Goal: Book appointment/travel/reservation

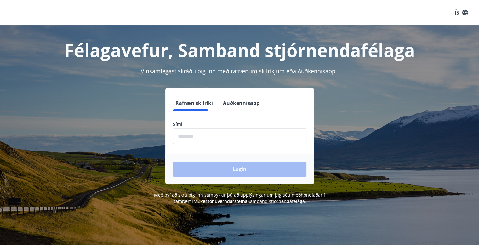
click at [199, 135] on input "phone" at bounding box center [240, 135] width 134 height 15
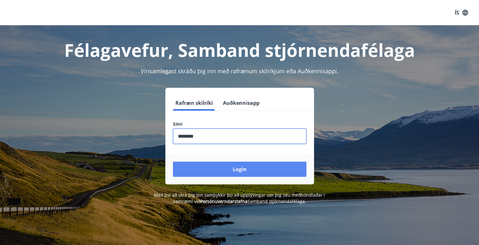
type input "********"
click at [210, 171] on button "Login" at bounding box center [240, 168] width 134 height 15
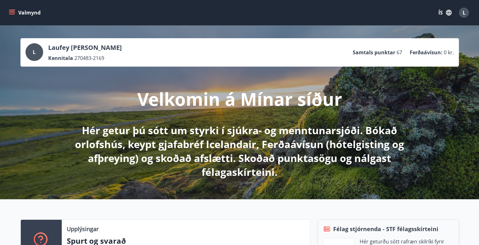
click at [10, 14] on icon "menu" at bounding box center [12, 14] width 6 height 1
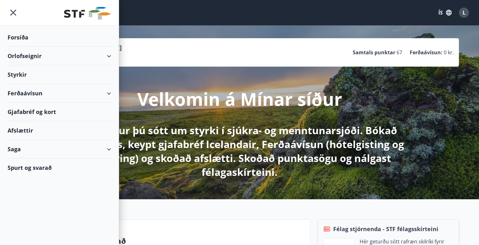
click at [85, 57] on div "Orlofseignir" at bounding box center [60, 56] width 104 height 19
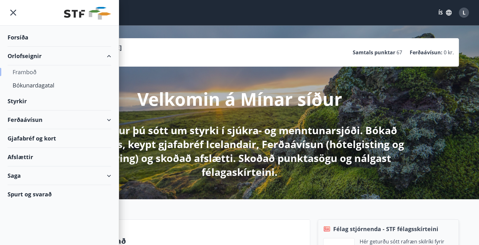
click at [23, 73] on div "Framboð" at bounding box center [60, 71] width 94 height 13
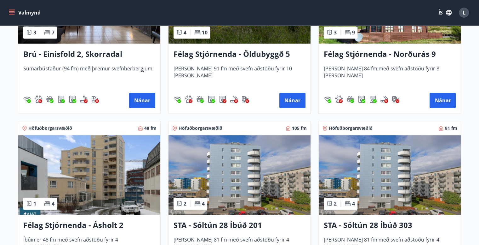
scroll to position [442, 0]
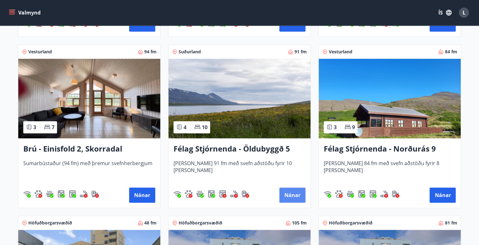
click at [297, 192] on button "Nánar" at bounding box center [292, 194] width 26 height 15
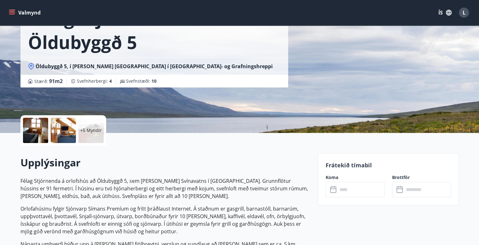
scroll to position [95, 0]
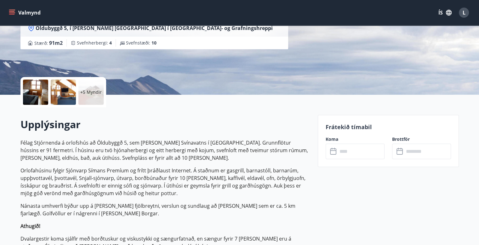
click at [334, 155] on div "​ ​" at bounding box center [355, 150] width 59 height 15
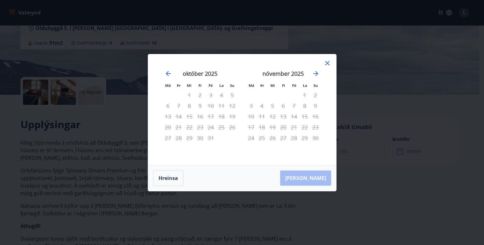
click at [167, 106] on div "6" at bounding box center [168, 105] width 11 height 11
click at [327, 62] on icon at bounding box center [328, 63] width 8 height 8
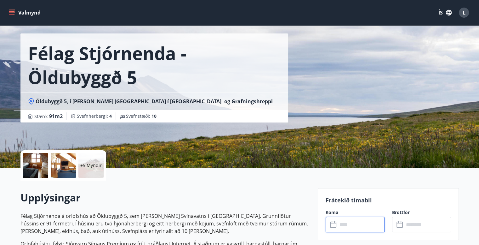
scroll to position [0, 0]
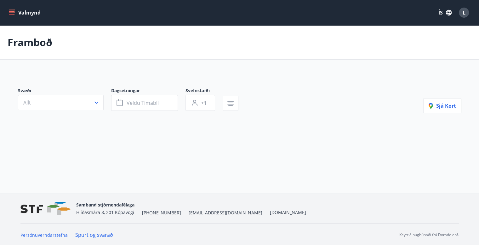
scroll to position [1, 0]
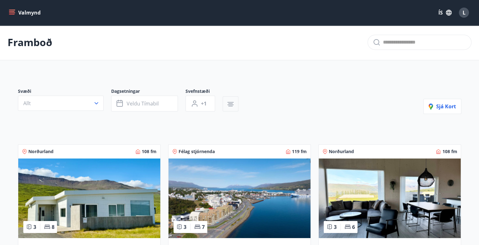
click at [232, 104] on icon "button" at bounding box center [231, 104] width 6 height 1
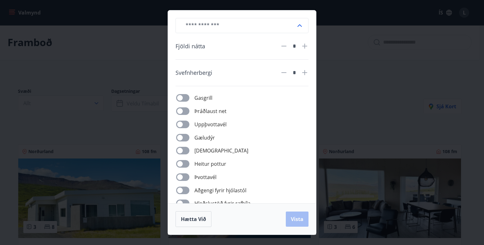
click at [337, 66] on div "​ Fjöldi nátta * Svefnherbergi * Gasgrill Þráðlaust net Uppþvottavél Gæludýr Þu…" at bounding box center [242, 122] width 484 height 245
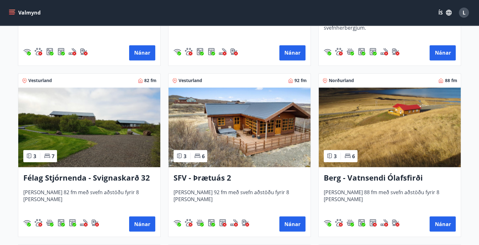
scroll to position [1135, 0]
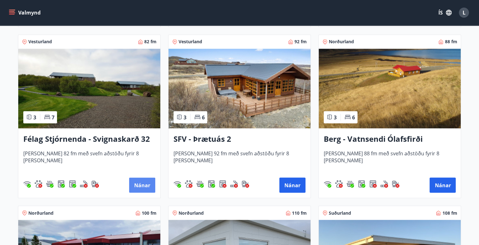
click at [142, 183] on button "Nánar" at bounding box center [142, 184] width 26 height 15
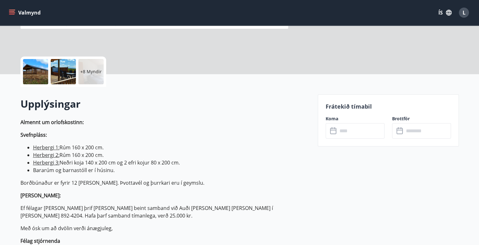
scroll to position [126, 0]
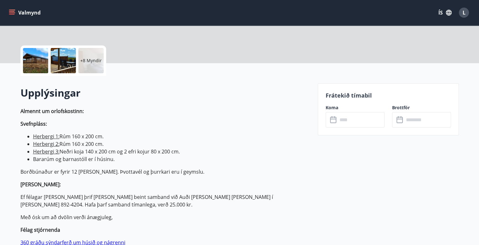
click at [334, 114] on div "​ ​" at bounding box center [355, 119] width 59 height 15
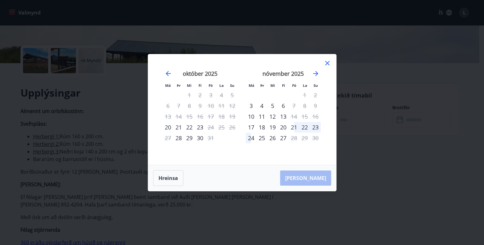
click at [328, 63] on icon at bounding box center [328, 63] width 8 height 8
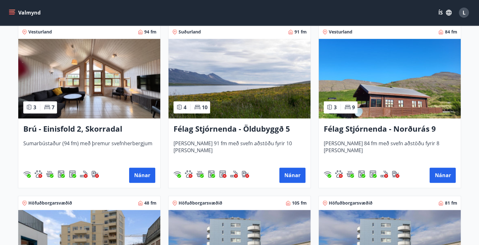
scroll to position [473, 0]
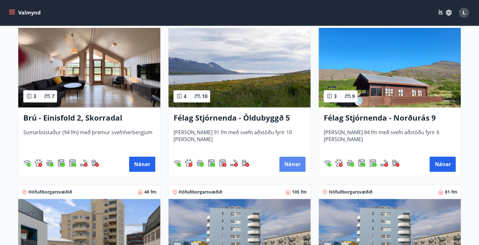
click at [297, 166] on button "Nánar" at bounding box center [292, 163] width 26 height 15
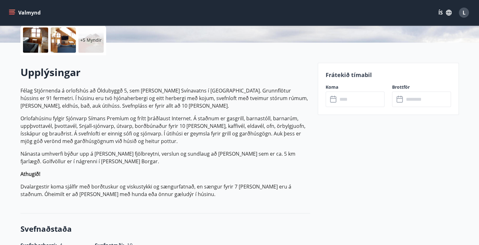
scroll to position [158, 0]
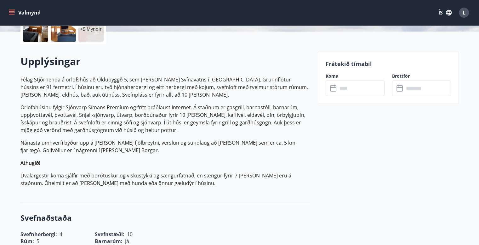
click at [333, 90] on icon at bounding box center [334, 88] width 8 height 8
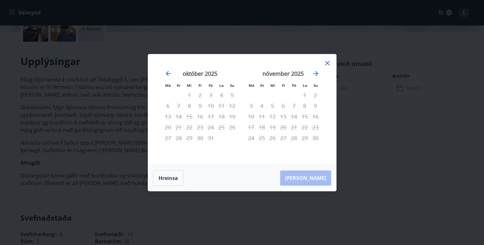
click at [327, 63] on icon at bounding box center [327, 63] width 4 height 4
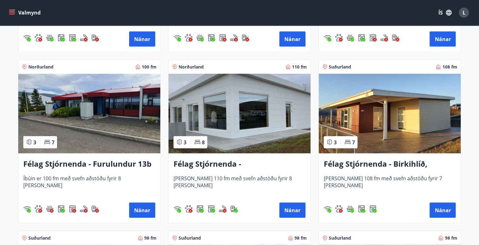
scroll to position [1292, 0]
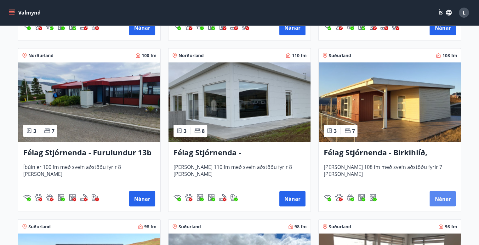
click at [442, 197] on button "Nánar" at bounding box center [443, 198] width 26 height 15
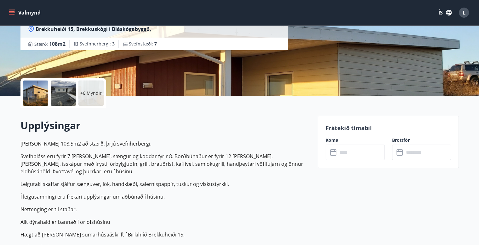
scroll to position [95, 0]
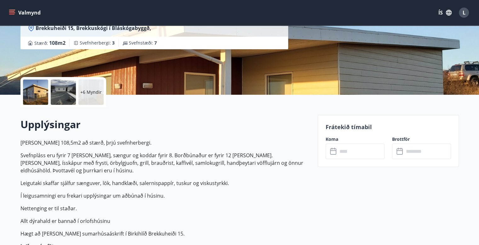
click at [331, 152] on icon at bounding box center [334, 151] width 8 height 8
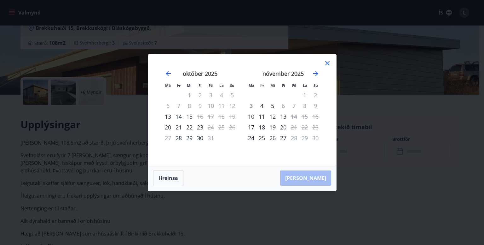
click at [328, 61] on icon at bounding box center [328, 63] width 8 height 8
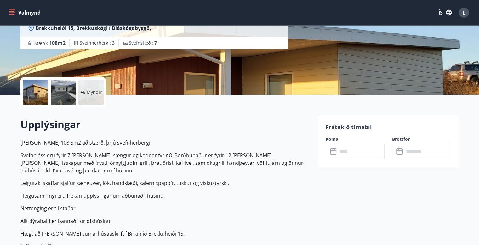
scroll to position [126, 0]
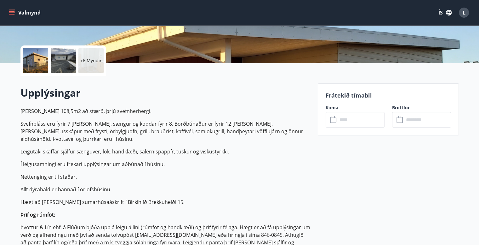
click at [333, 120] on icon at bounding box center [334, 120] width 8 height 8
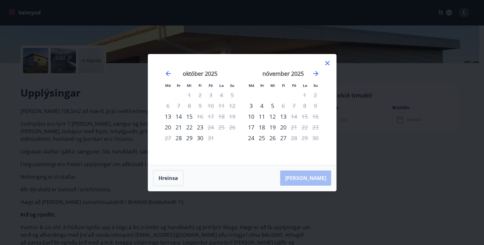
click at [326, 62] on icon at bounding box center [327, 63] width 4 height 4
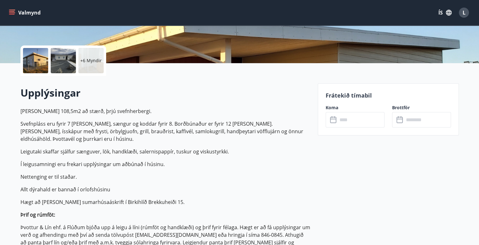
scroll to position [32, 0]
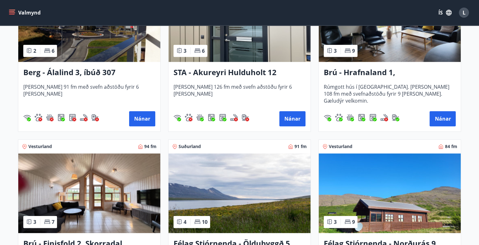
scroll to position [410, 0]
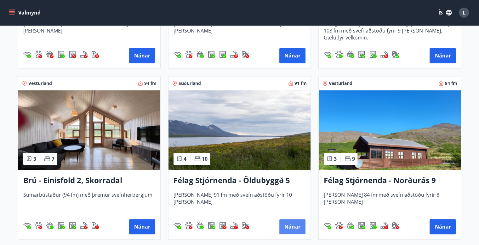
click at [298, 225] on button "Nánar" at bounding box center [292, 226] width 26 height 15
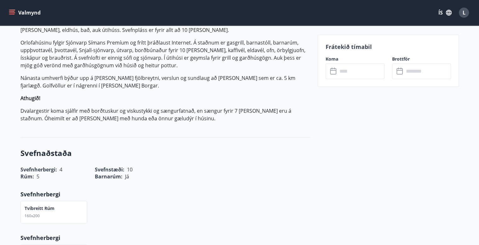
scroll to position [189, 0]
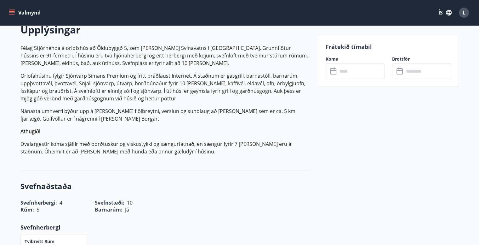
click at [336, 75] on icon at bounding box center [334, 71] width 8 height 8
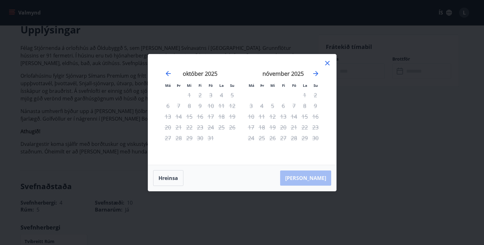
click at [328, 62] on icon at bounding box center [328, 63] width 8 height 8
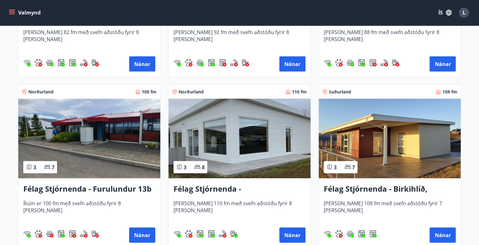
scroll to position [1292, 0]
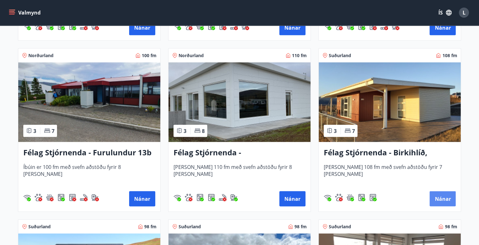
click at [437, 197] on button "Nánar" at bounding box center [443, 198] width 26 height 15
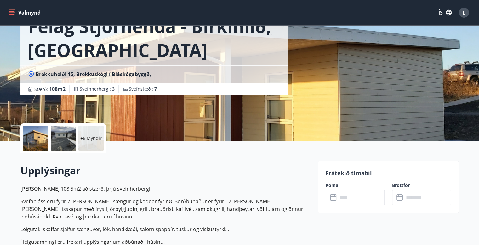
scroll to position [126, 0]
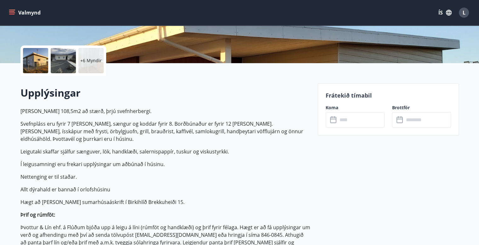
click at [26, 53] on div at bounding box center [35, 60] width 25 height 25
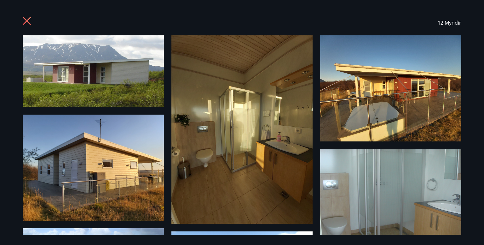
click at [28, 19] on icon at bounding box center [27, 21] width 8 height 8
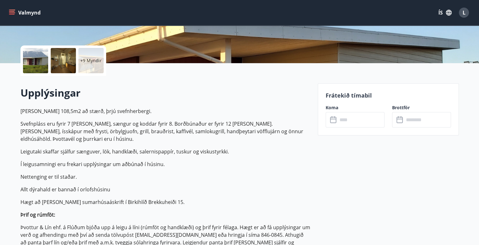
click at [333, 118] on icon at bounding box center [334, 120] width 8 height 8
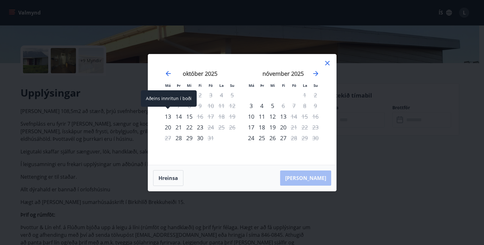
click at [169, 116] on div "13" at bounding box center [168, 116] width 11 height 11
click at [169, 114] on div "13" at bounding box center [168, 116] width 11 height 11
click at [179, 118] on div "14" at bounding box center [178, 116] width 11 height 11
click at [187, 118] on div "15" at bounding box center [189, 116] width 11 height 11
click at [167, 115] on div "13" at bounding box center [168, 116] width 11 height 11
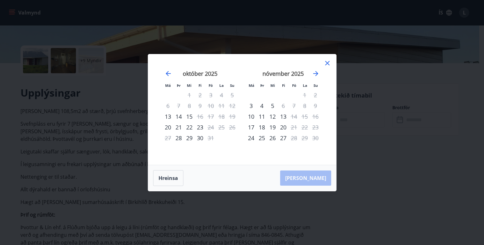
click at [328, 62] on icon at bounding box center [328, 63] width 8 height 8
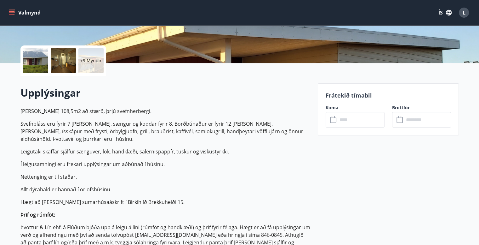
click at [331, 117] on icon at bounding box center [333, 120] width 6 height 6
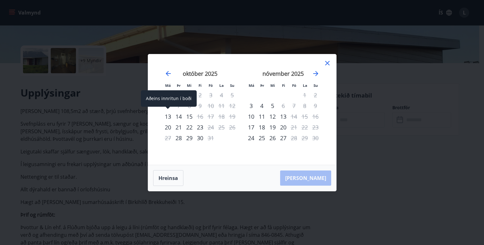
click at [168, 116] on div "13" at bounding box center [168, 116] width 11 height 11
click at [180, 116] on div "14" at bounding box center [178, 116] width 11 height 11
click at [170, 115] on div "13" at bounding box center [168, 116] width 11 height 11
click at [327, 62] on icon at bounding box center [327, 63] width 4 height 4
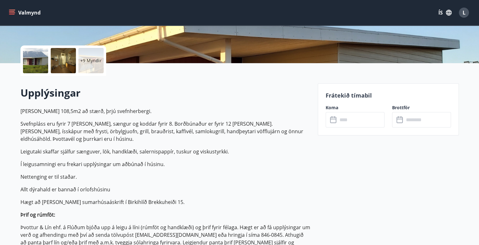
click at [11, 9] on icon "menu" at bounding box center [12, 12] width 6 height 6
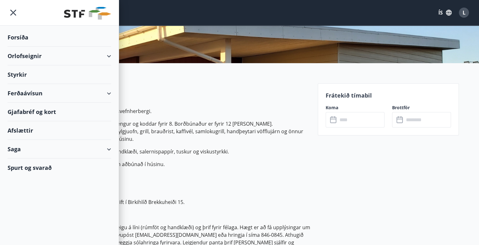
click at [40, 58] on div "Orlofseignir" at bounding box center [60, 56] width 104 height 19
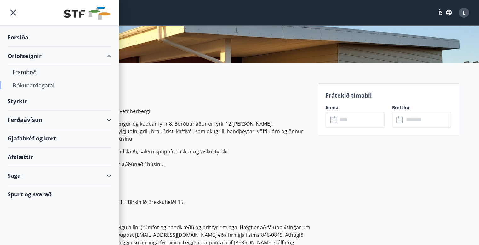
click at [42, 86] on div "Bókunardagatal" at bounding box center [60, 84] width 94 height 13
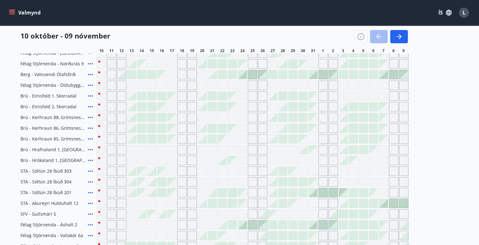
scroll to position [95, 0]
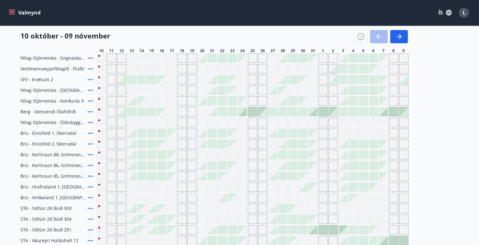
drag, startPoint x: 133, startPoint y: 156, endPoint x: 34, endPoint y: 38, distance: 153.9
click at [133, 156] on div at bounding box center [131, 154] width 9 height 9
click at [148, 153] on div at bounding box center [151, 154] width 9 height 9
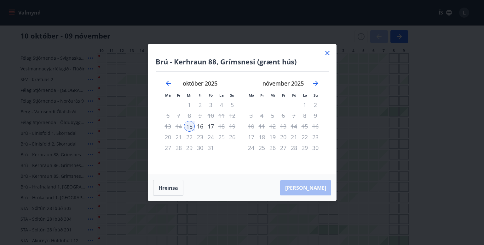
click at [327, 54] on icon at bounding box center [327, 53] width 4 height 4
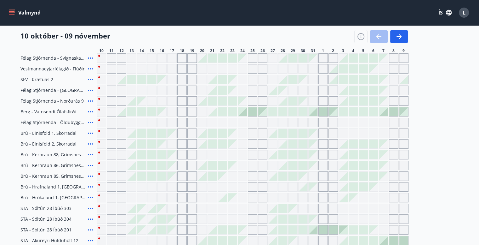
drag, startPoint x: 132, startPoint y: 155, endPoint x: 57, endPoint y: 0, distance: 172.1
click at [132, 155] on div at bounding box center [131, 154] width 9 height 9
click at [144, 154] on div at bounding box center [141, 154] width 9 height 9
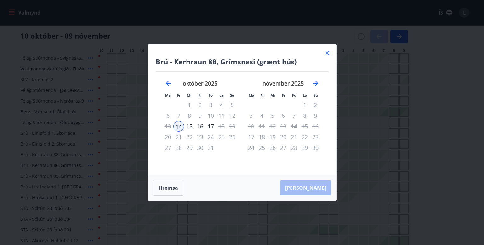
click at [326, 51] on icon at bounding box center [328, 53] width 8 height 8
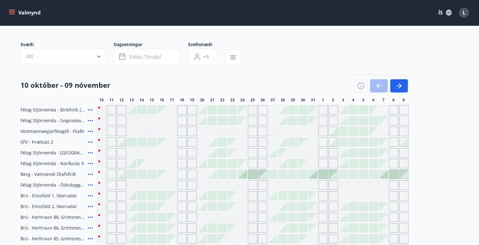
scroll to position [32, 0]
click at [132, 112] on div at bounding box center [131, 110] width 9 height 9
click at [151, 112] on div at bounding box center [151, 110] width 9 height 9
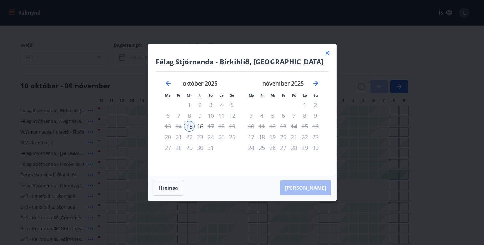
click at [328, 51] on icon at bounding box center [328, 53] width 8 height 8
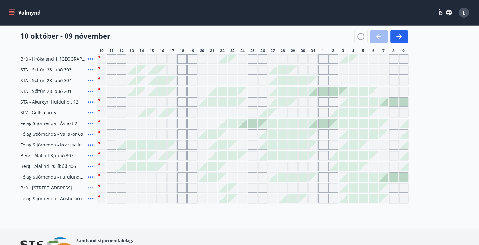
scroll to position [269, 0]
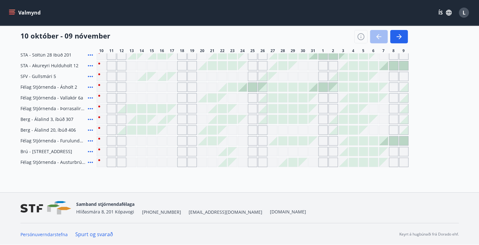
click at [131, 150] on div "Gráir dagar eru ekki bókanlegir" at bounding box center [131, 151] width 9 height 9
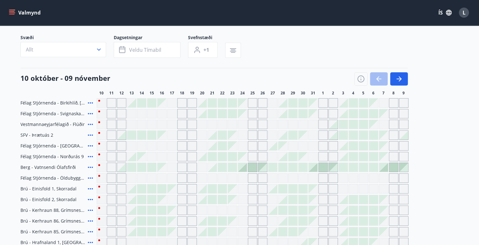
scroll to position [17, 0]
